Goal: Task Accomplishment & Management: Use online tool/utility

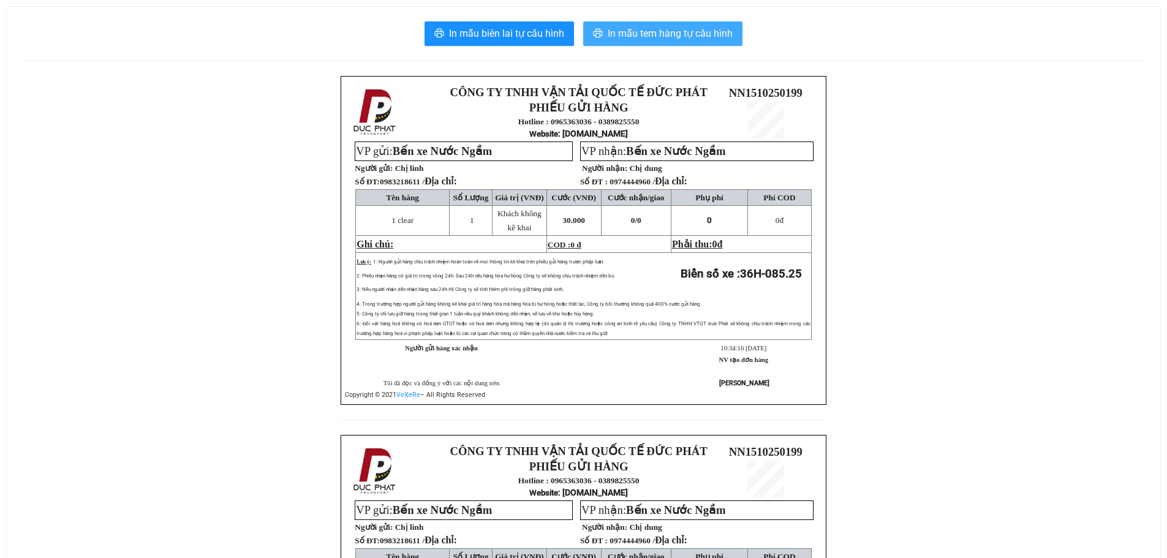
click at [685, 29] on span "In mẫu tem hàng tự cấu hình" at bounding box center [670, 33] width 125 height 15
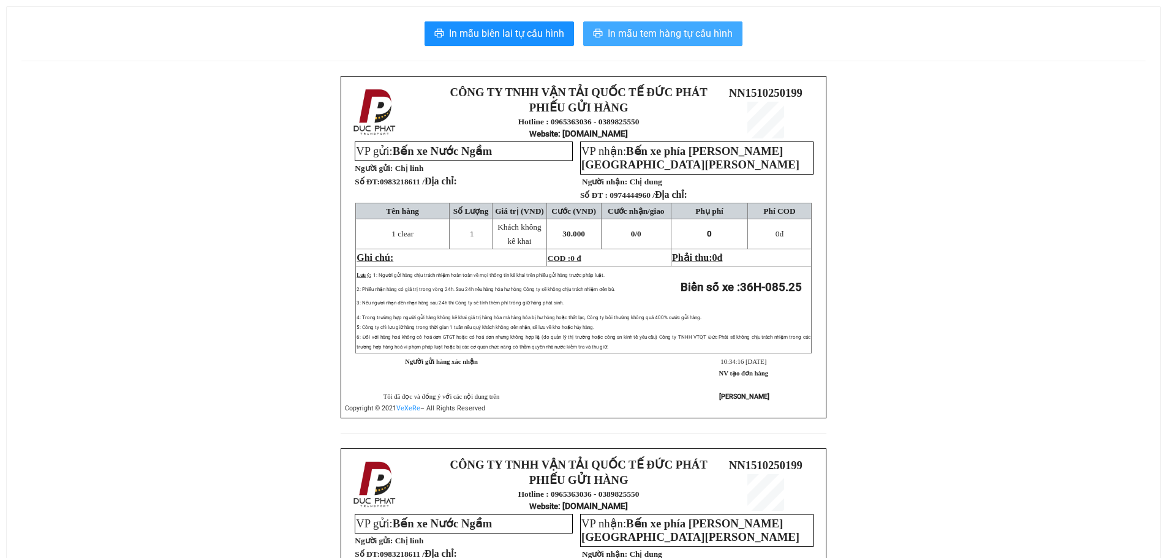
click at [639, 36] on span "In mẫu tem hàng tự cấu hình" at bounding box center [670, 33] width 125 height 15
